Goal: Transaction & Acquisition: Subscribe to service/newsletter

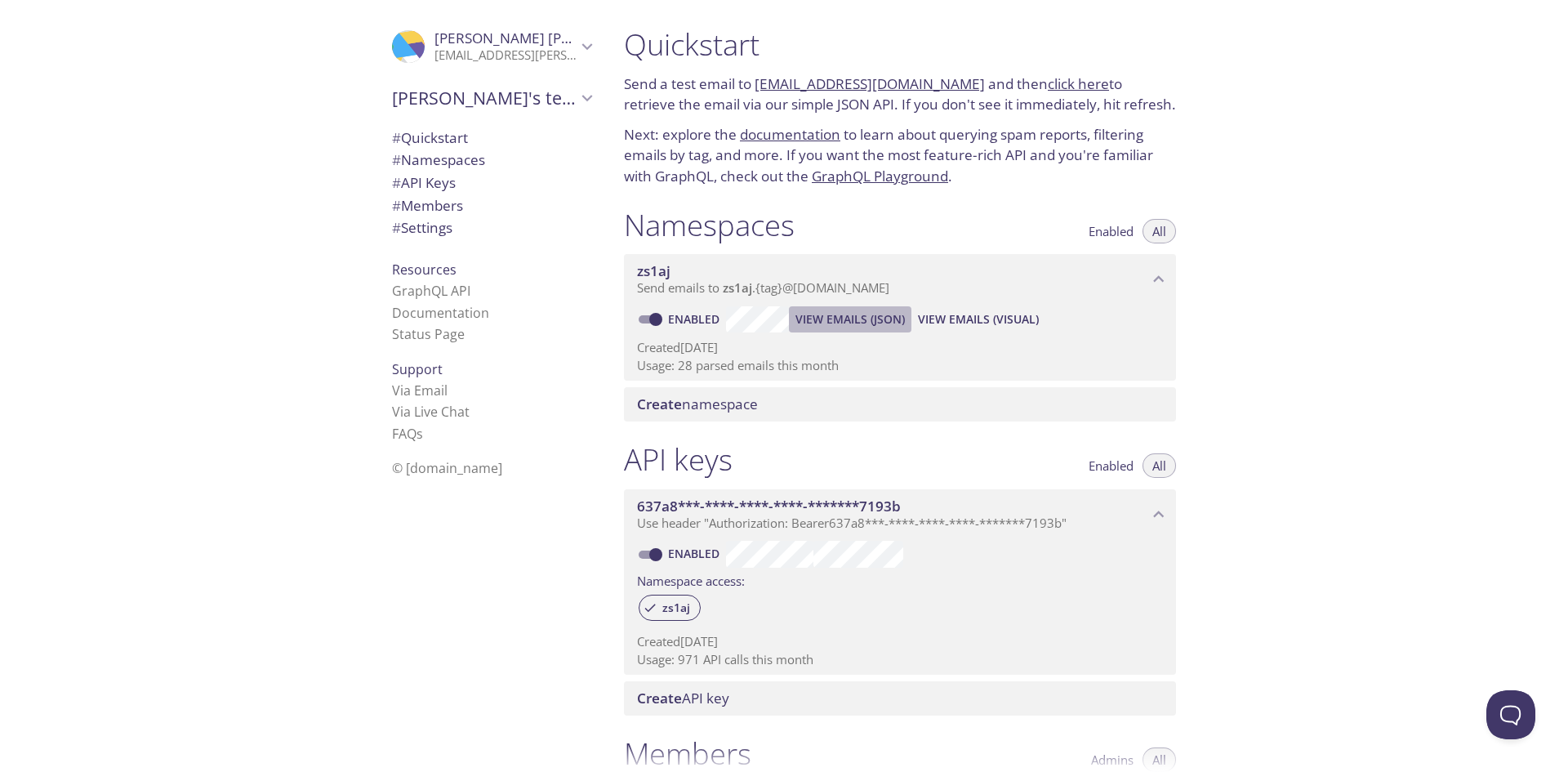
click at [881, 319] on span "View Emails (JSON)" at bounding box center [850, 320] width 110 height 20
click at [996, 321] on span "View Emails (Visual)" at bounding box center [978, 320] width 120 height 20
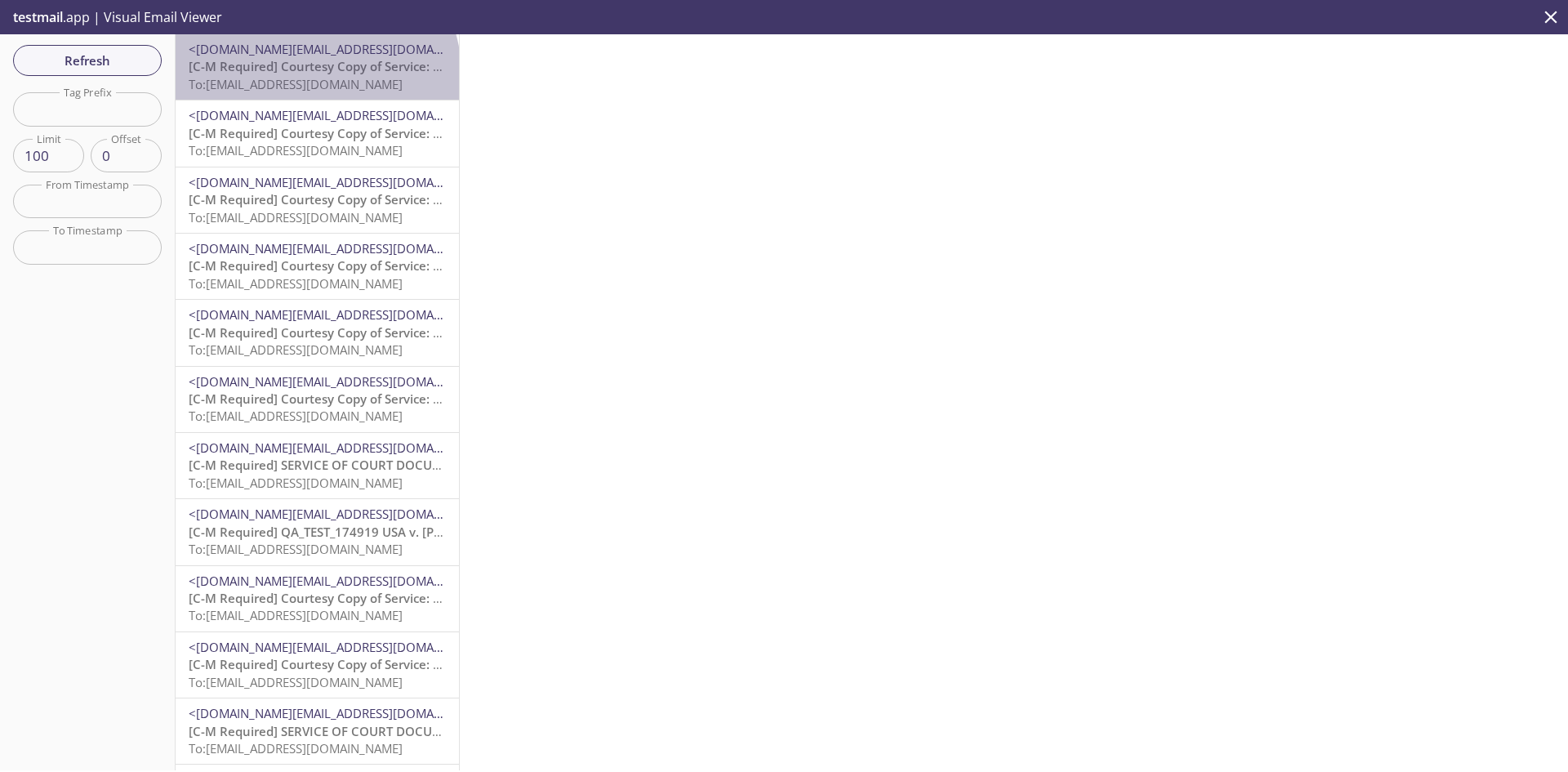
click at [315, 73] on span "[C-M Required] Courtesy Copy of Service: BANKERS STANDARD INSURANCE CO.vs.GASTI…" at bounding box center [720, 66] width 1064 height 17
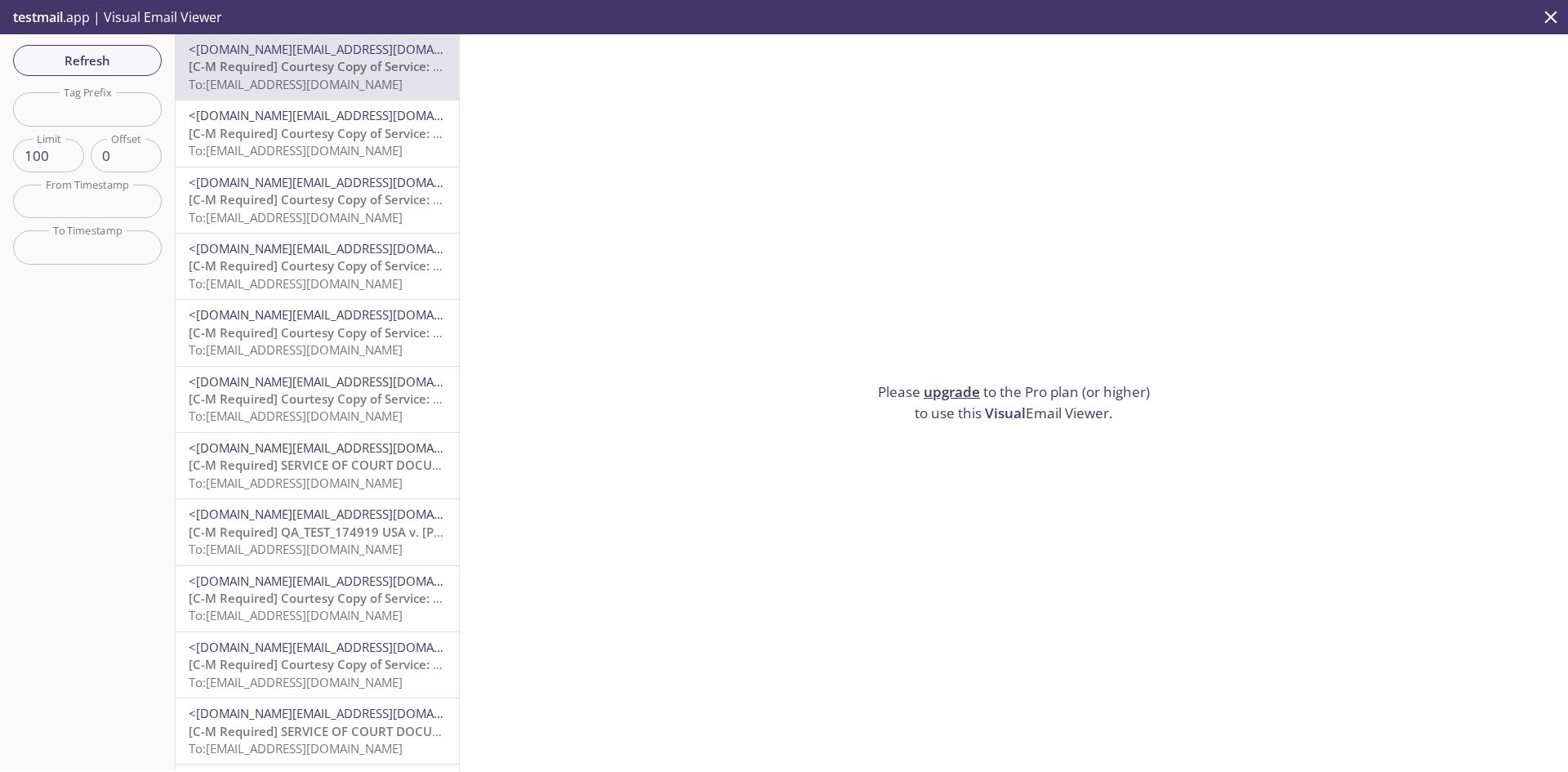
click at [957, 387] on link "upgrade" at bounding box center [951, 391] width 56 height 19
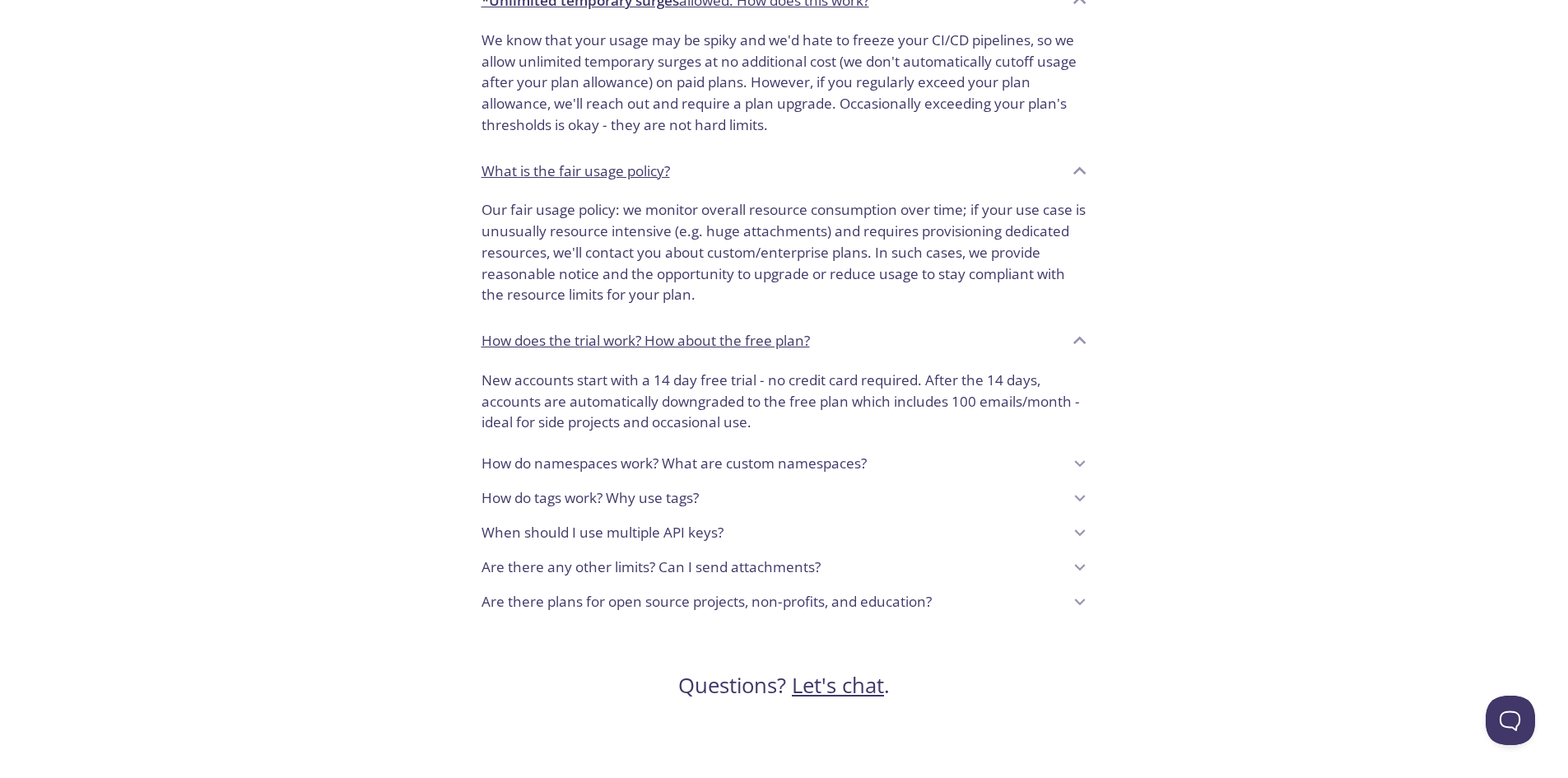
scroll to position [1175, 0]
click at [877, 572] on div "Are there any other limits? Can I send attachments?" at bounding box center [772, 565] width 581 height 28
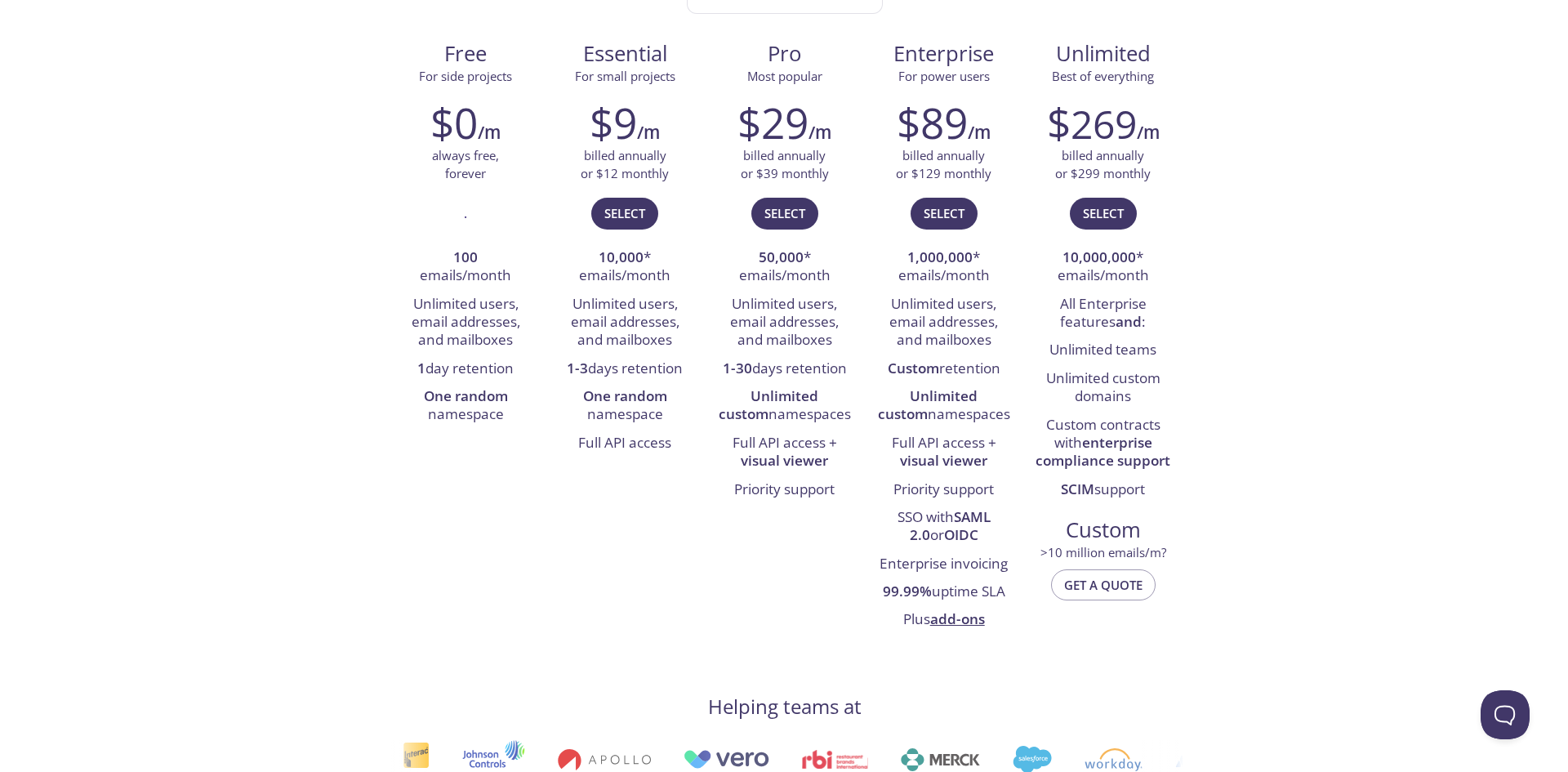
scroll to position [0, 0]
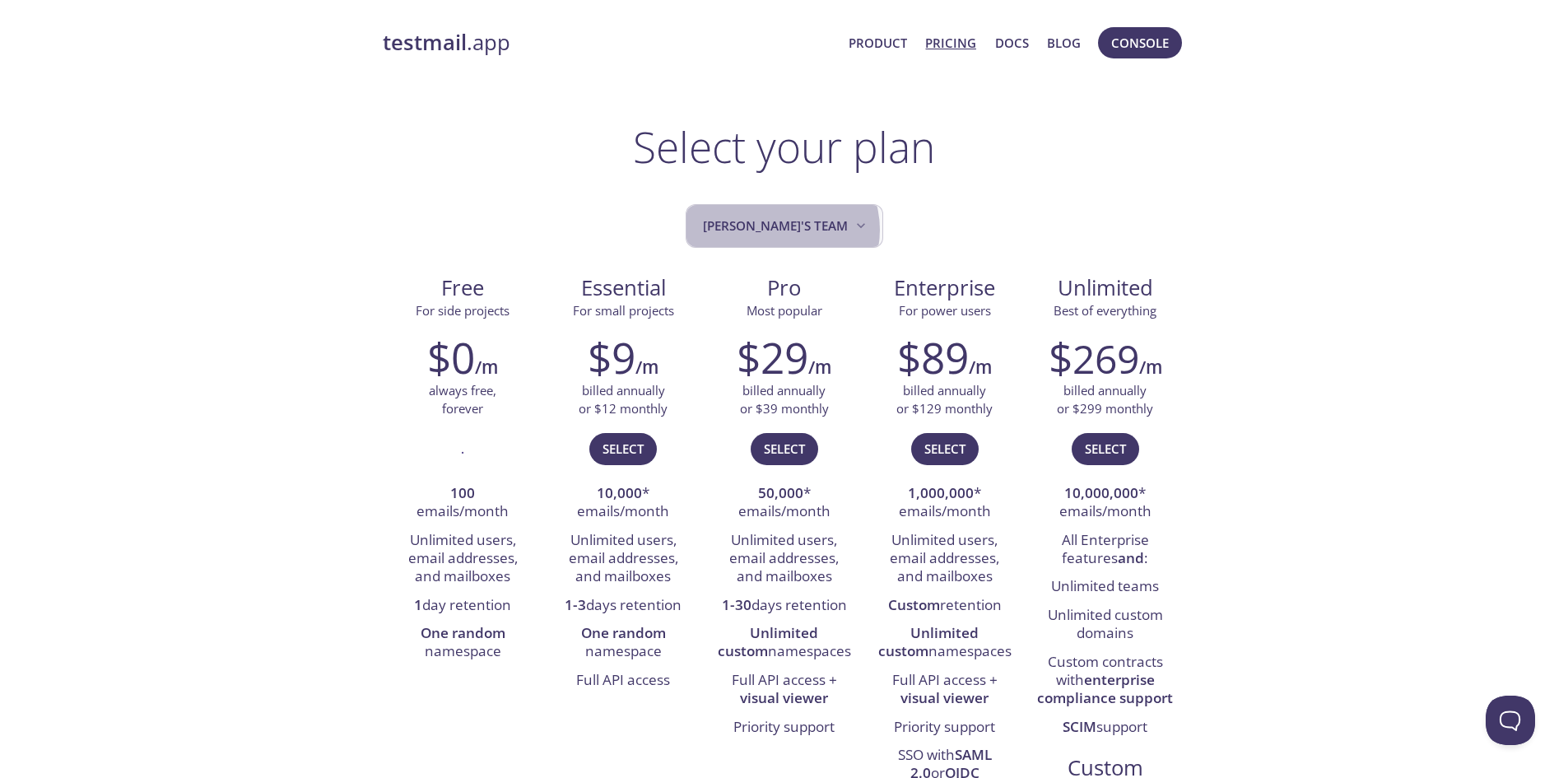
click at [806, 230] on span "[PERSON_NAME]'s team" at bounding box center [785, 226] width 166 height 22
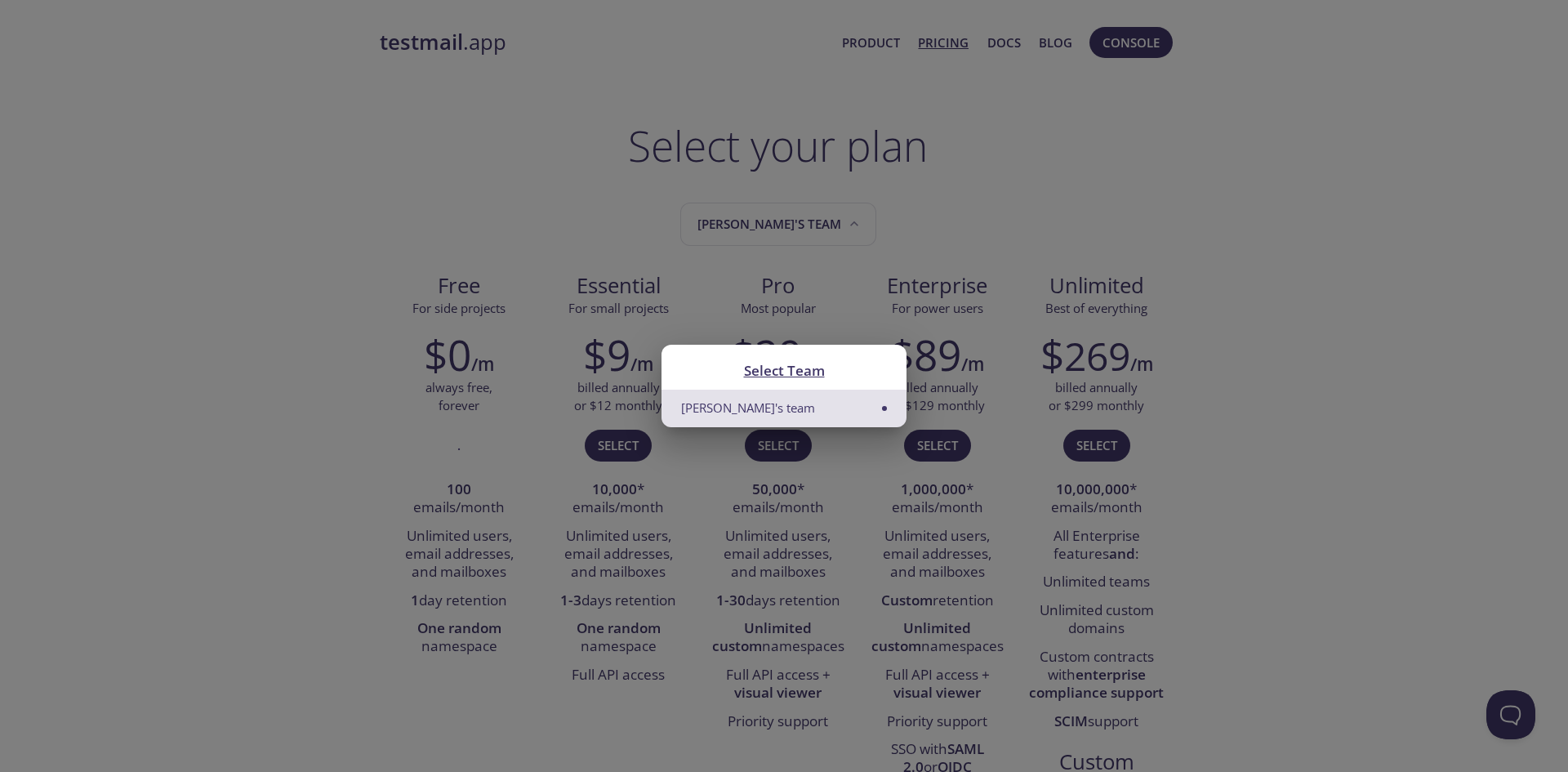
click at [386, 254] on div "Select Team Romeo's team" at bounding box center [784, 386] width 1568 height 772
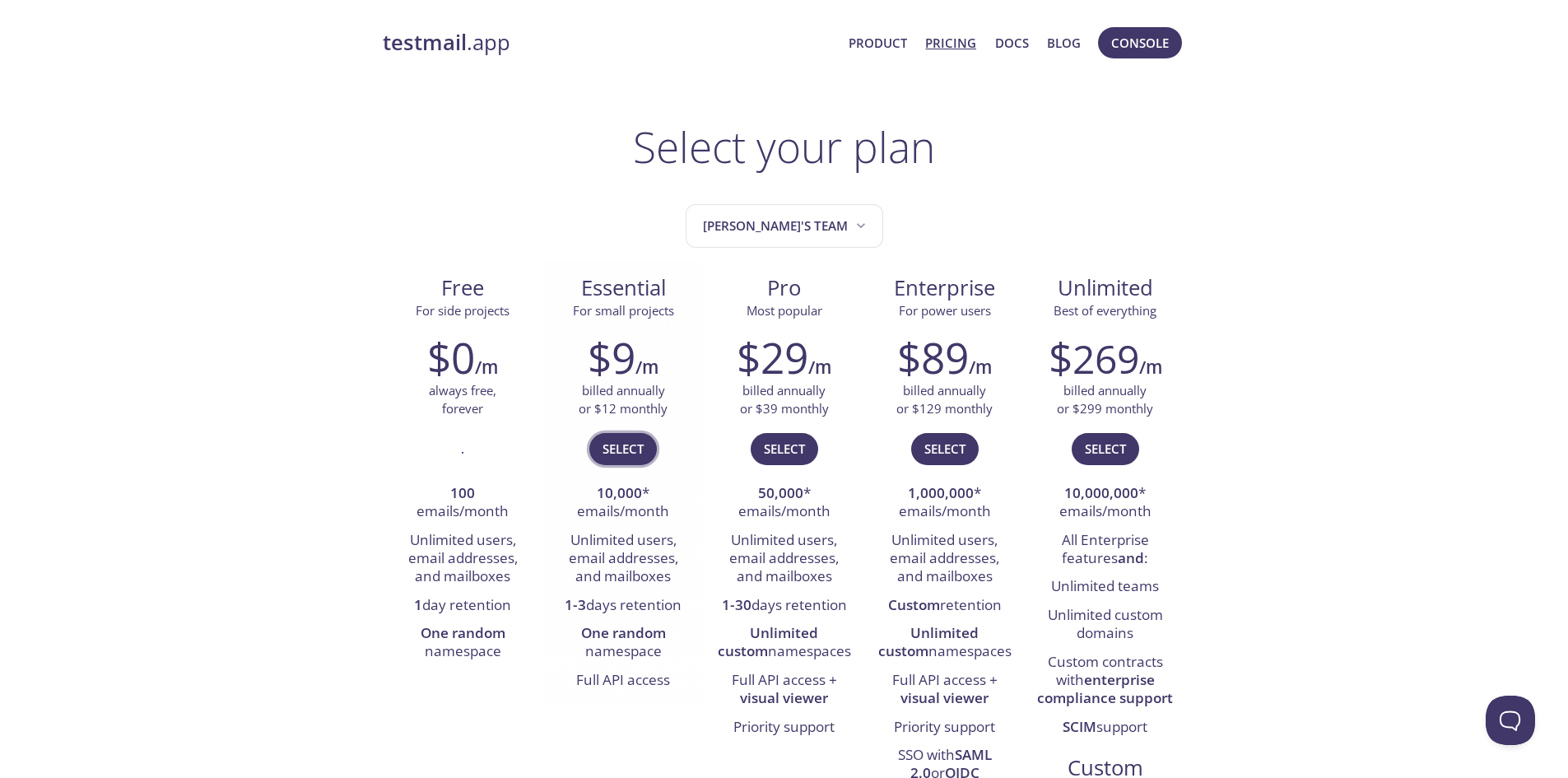
click at [644, 452] on button "Select" at bounding box center [623, 448] width 68 height 31
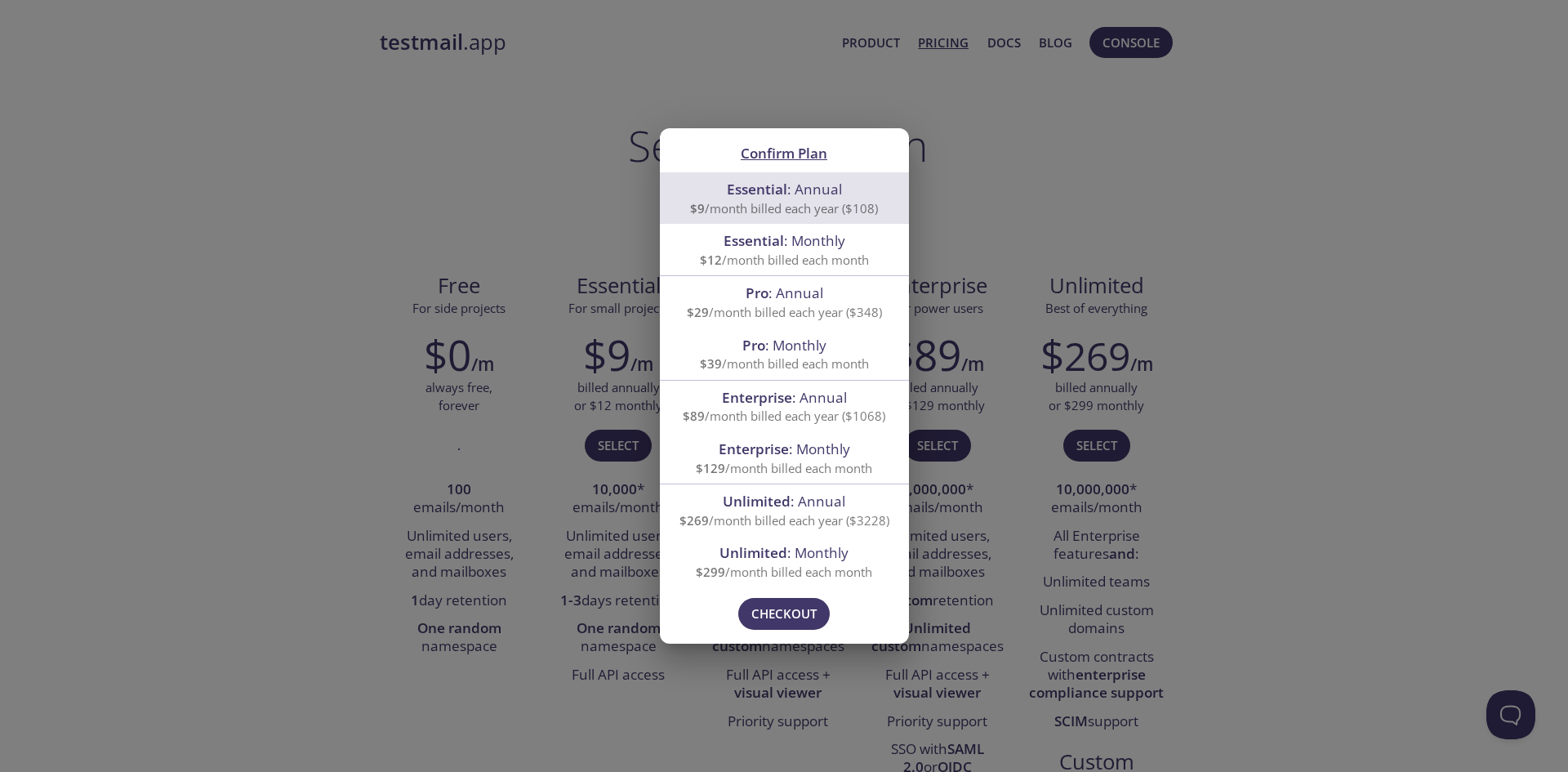
click at [438, 304] on div "Confirm Plan Essential : Annual $9 /month billed each year ($108) Essential : M…" at bounding box center [784, 386] width 1568 height 772
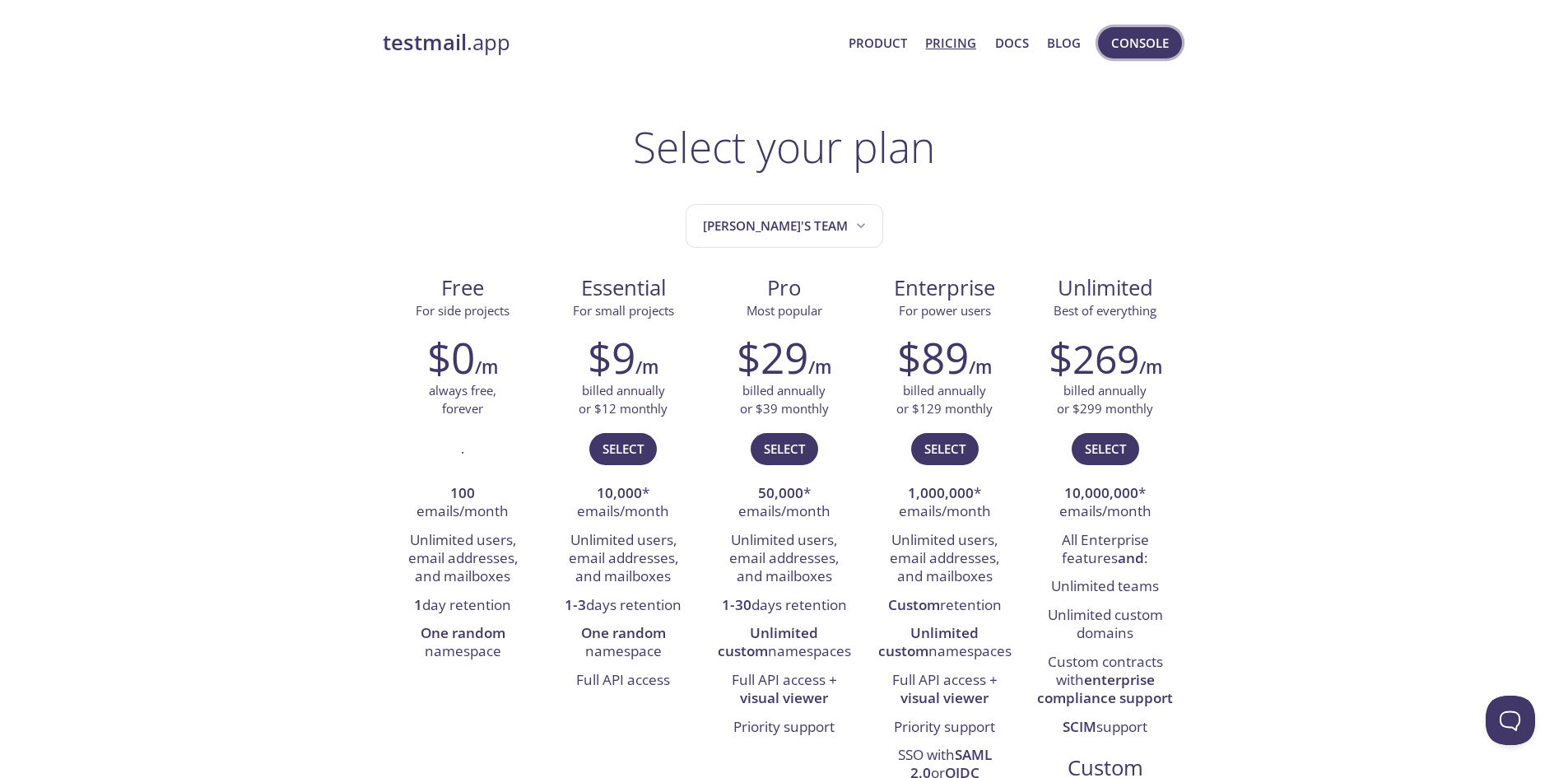
click at [1134, 46] on span "Console" at bounding box center [1139, 43] width 58 height 22
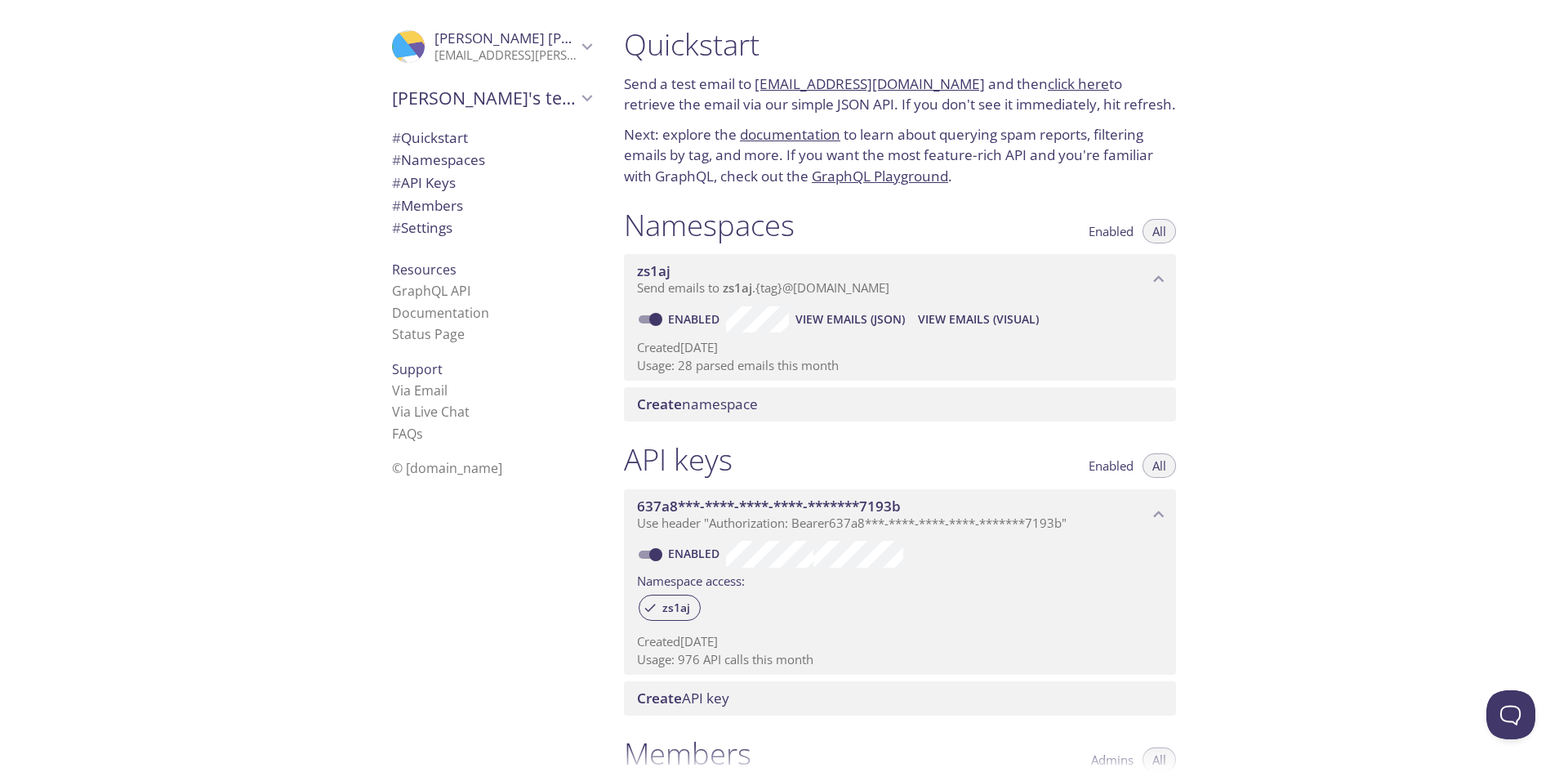
click at [1054, 80] on link "click here" at bounding box center [1079, 83] width 61 height 19
